Goal: Find specific page/section: Find specific page/section

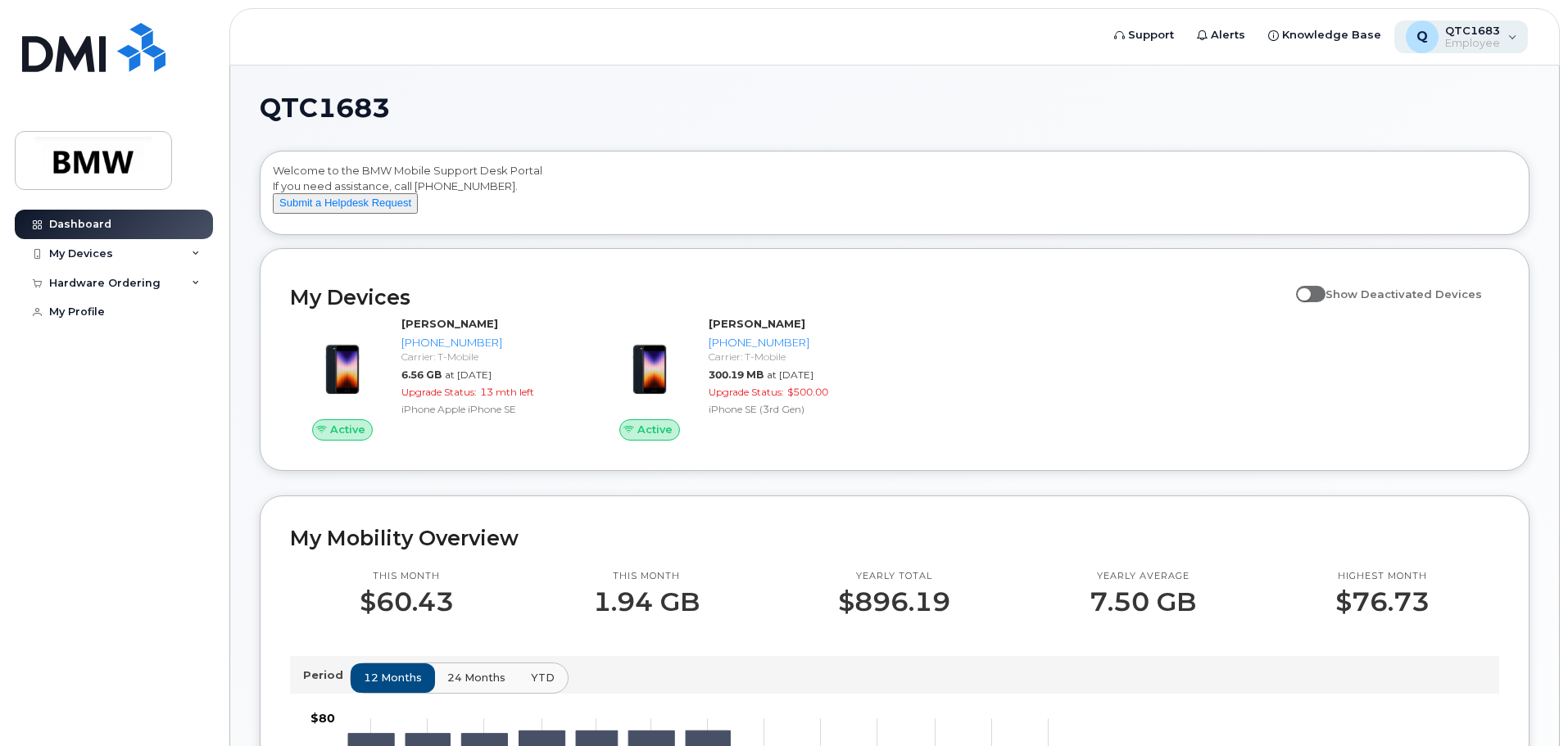
click at [1522, 36] on div "Q QTC1683 Employee" at bounding box center [1461, 36] width 134 height 33
click at [1519, 36] on div "Q QTC1683 Employee" at bounding box center [1461, 36] width 134 height 33
click at [1159, 36] on span "Support" at bounding box center [1151, 35] width 46 height 16
click at [1232, 40] on span "Alerts" at bounding box center [1227, 35] width 35 height 16
click at [170, 255] on div "My Devices" at bounding box center [114, 254] width 199 height 29
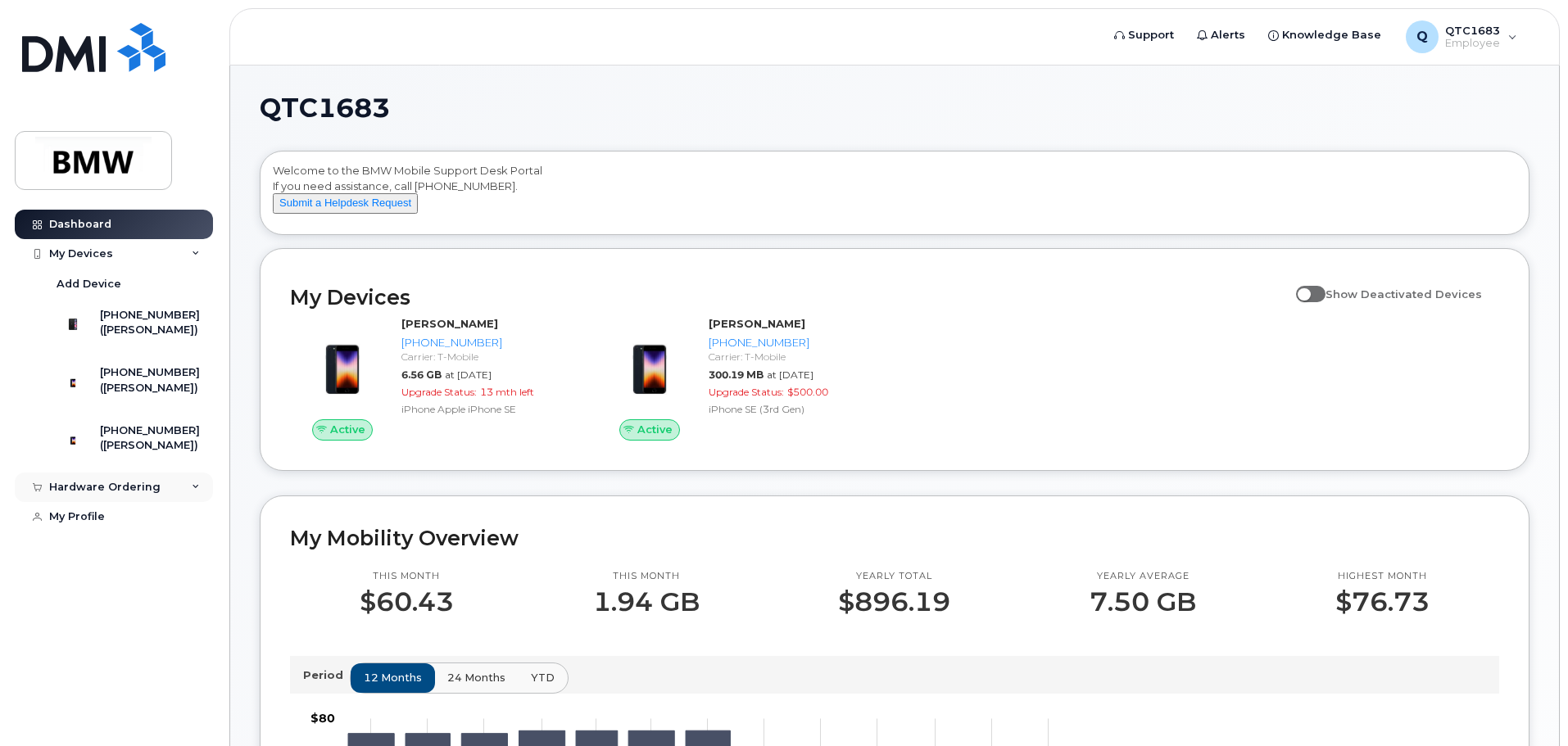
click at [167, 502] on div "Hardware Ordering" at bounding box center [114, 487] width 199 height 29
click at [120, 594] on link "My Profile" at bounding box center [114, 579] width 199 height 29
click at [1213, 111] on h1 "QTC1683" at bounding box center [890, 108] width 1262 height 26
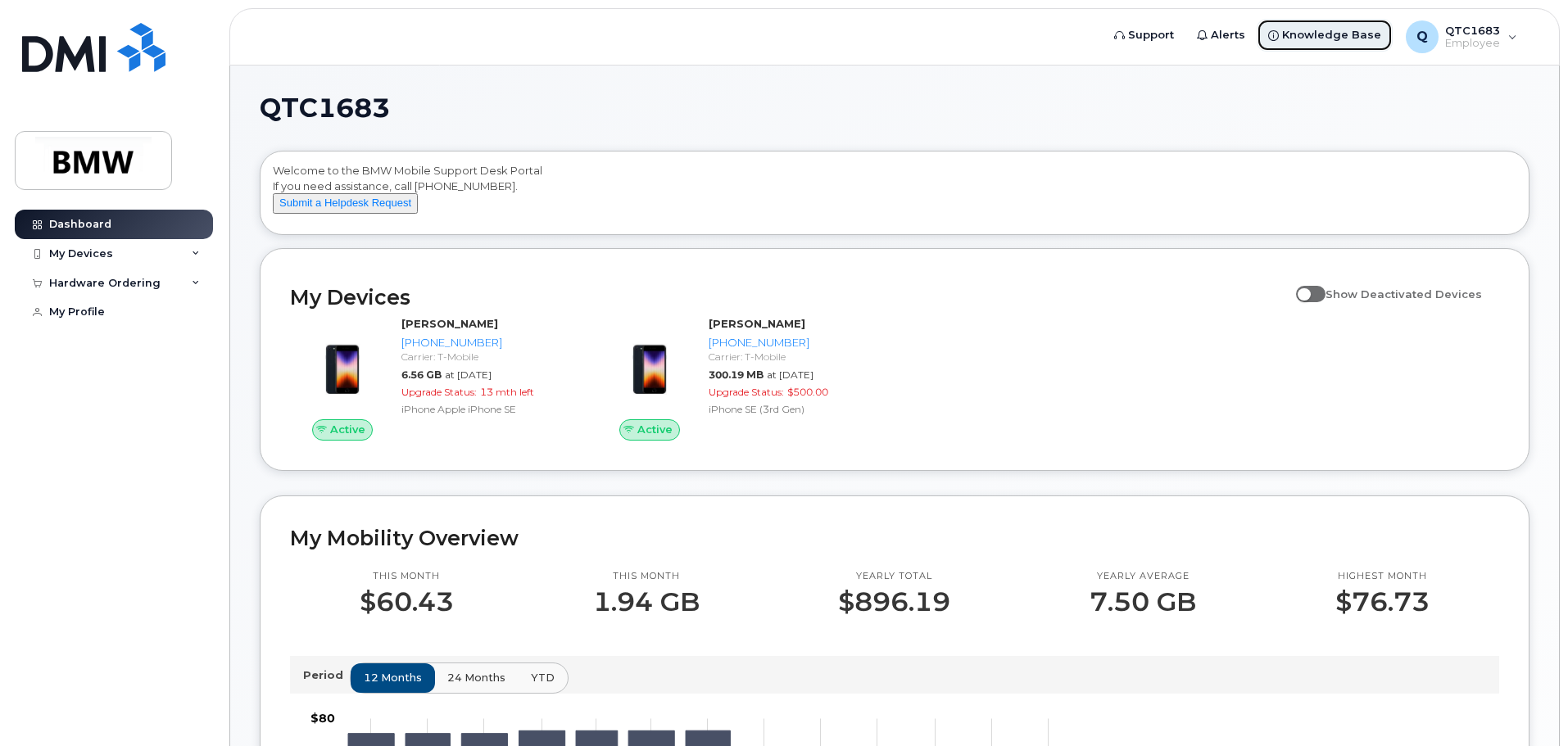
click at [1321, 36] on span "Knowledge Base" at bounding box center [1331, 35] width 99 height 16
